Goal: Check status

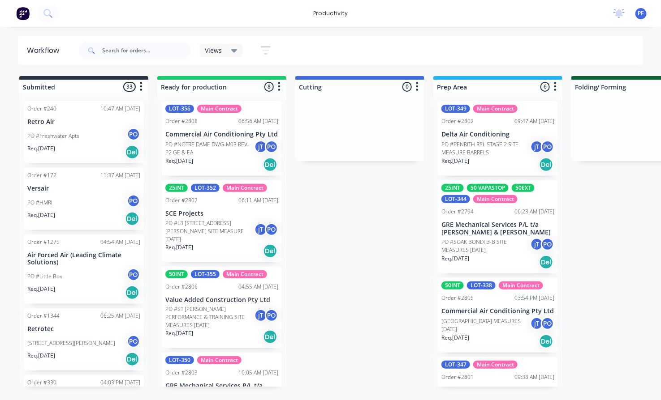
scroll to position [210, 0]
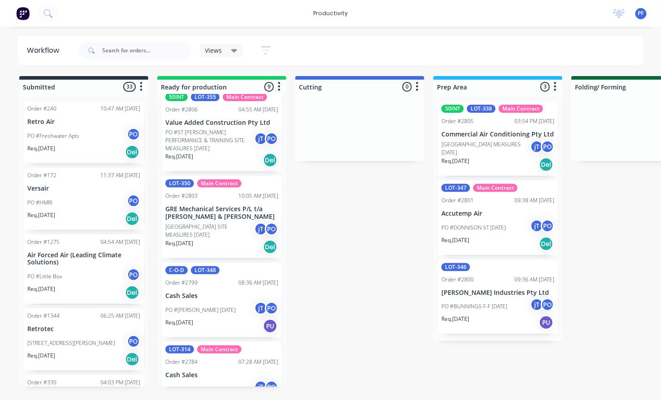
scroll to position [252, 0]
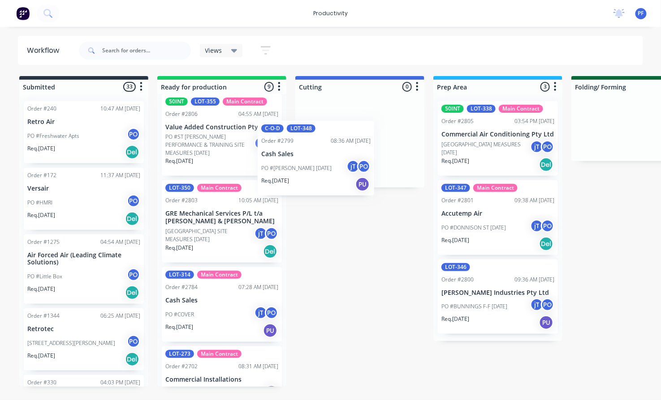
drag, startPoint x: 214, startPoint y: 283, endPoint x: 322, endPoint y: 160, distance: 164.7
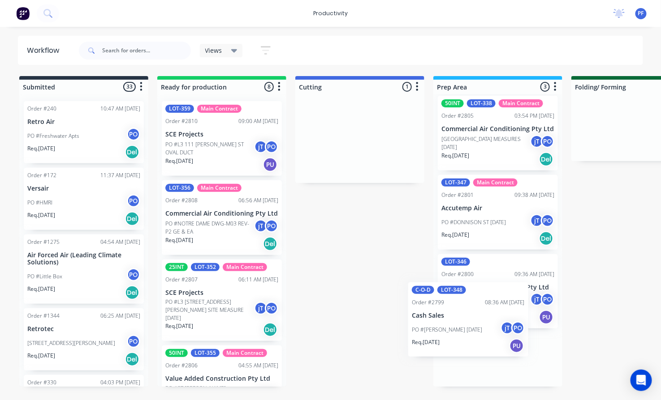
scroll to position [33, 0]
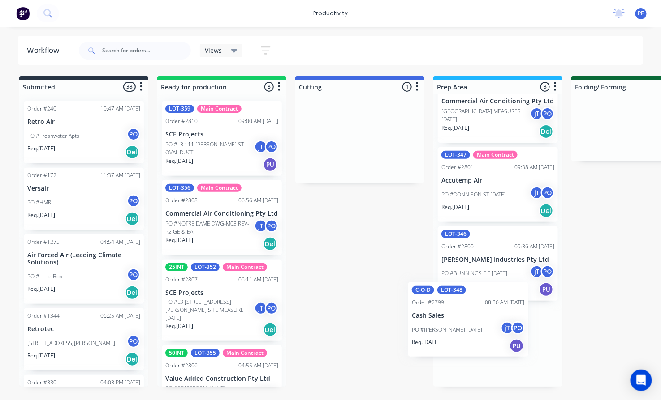
drag, startPoint x: 369, startPoint y: 119, endPoint x: 487, endPoint y: 350, distance: 259.9
